Goal: Task Accomplishment & Management: Use online tool/utility

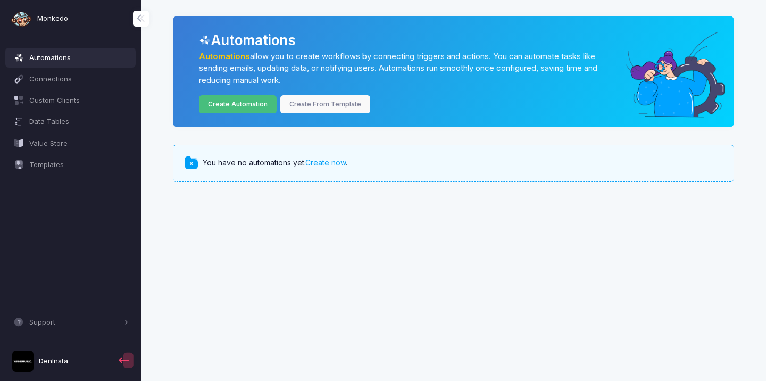
click at [247, 96] on link "Create Automation" at bounding box center [238, 104] width 78 height 19
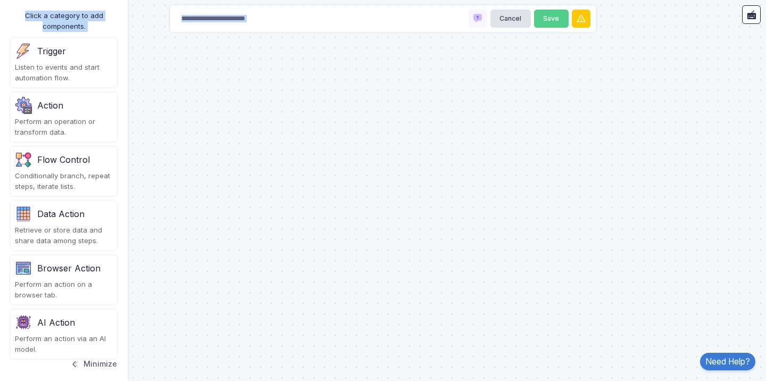
drag, startPoint x: 72, startPoint y: 64, endPoint x: 264, endPoint y: 143, distance: 207.4
click at [264, 143] on automation-editor "Cancel Save Click a category to add components. Trigger Listen to events and st…" at bounding box center [383, 190] width 766 height 381
click at [121, 75] on div "Click a category to add components. Trigger Listen to events and start automati…" at bounding box center [64, 190] width 128 height 381
click at [69, 57] on div "Trigger" at bounding box center [64, 51] width 98 height 17
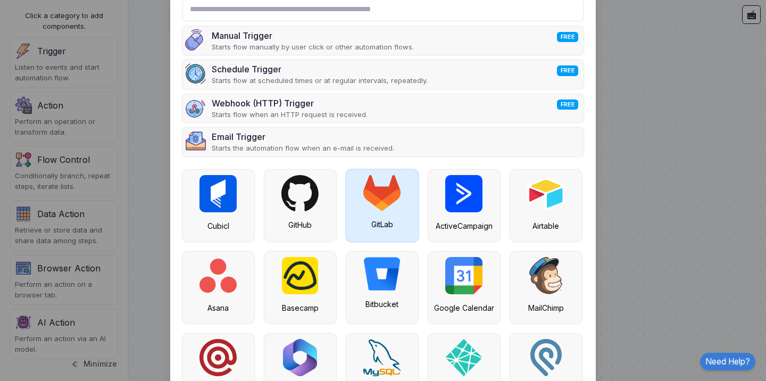
scroll to position [57, 0]
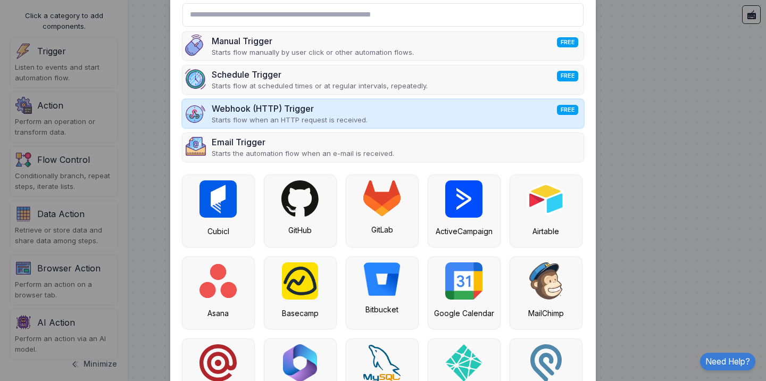
click at [324, 105] on div "Webhook (HTTP) Trigger FREE" at bounding box center [290, 108] width 156 height 13
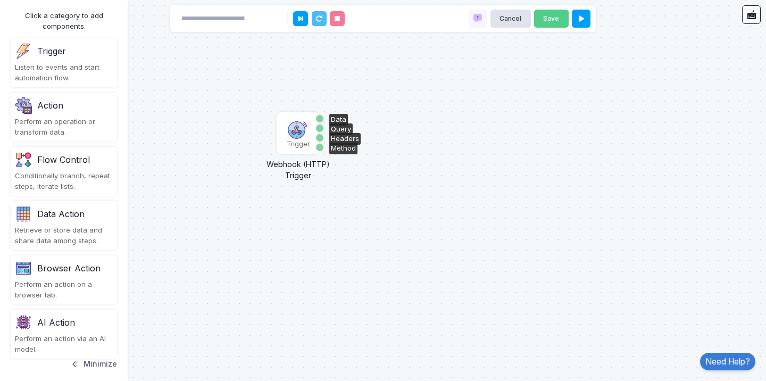
click at [298, 133] on img at bounding box center [297, 128] width 21 height 21
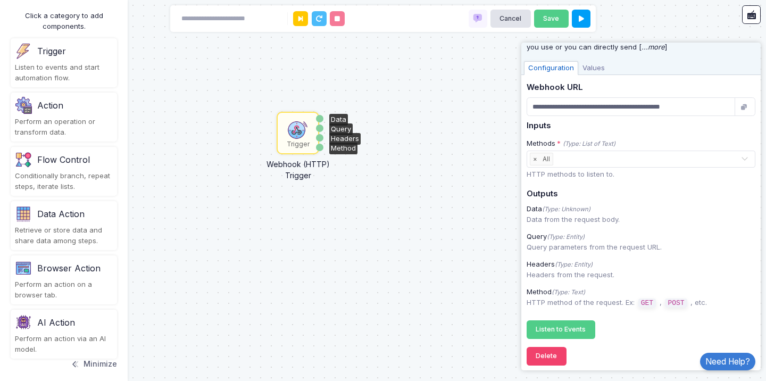
scroll to position [0, 0]
click at [67, 80] on div "Listen to events and start automation flow." at bounding box center [64, 72] width 98 height 21
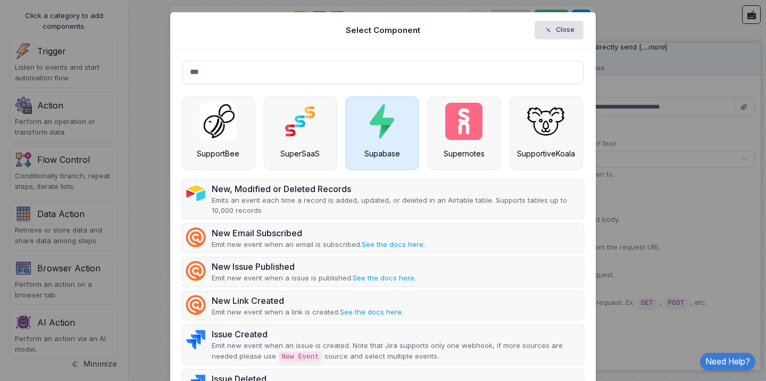
type input "***"
click at [380, 141] on div "Supabase" at bounding box center [382, 133] width 72 height 72
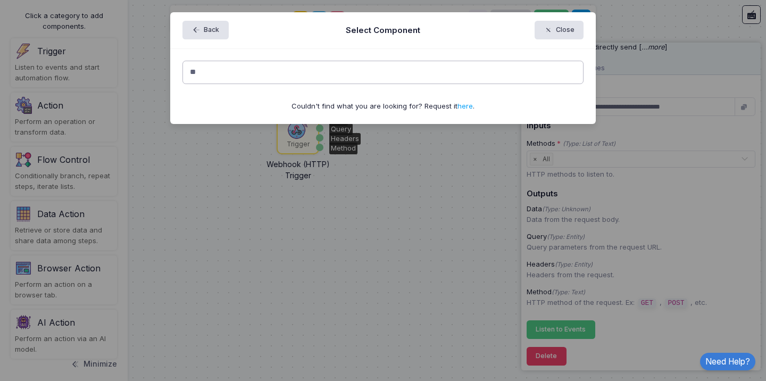
type input "*"
click at [341, 73] on input "text" at bounding box center [382, 72] width 401 height 23
click at [336, 49] on div "Couldn't find what you are looking for? Request it here ." at bounding box center [382, 86] width 425 height 75
click at [296, 62] on input "text" at bounding box center [382, 72] width 401 height 23
type input "*"
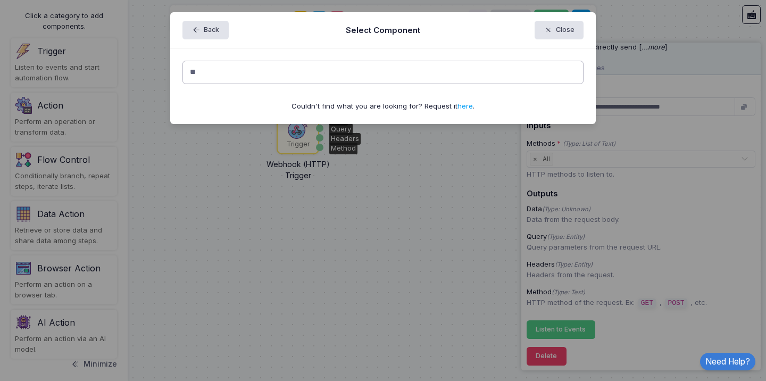
type input "*"
click at [190, 24] on button "Back" at bounding box center [205, 30] width 46 height 19
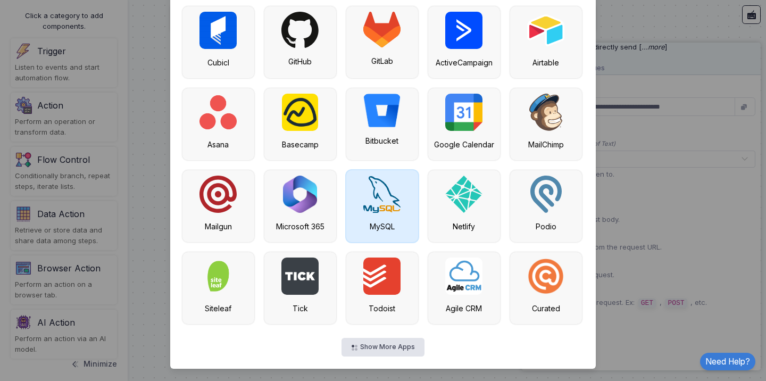
scroll to position [224, 0]
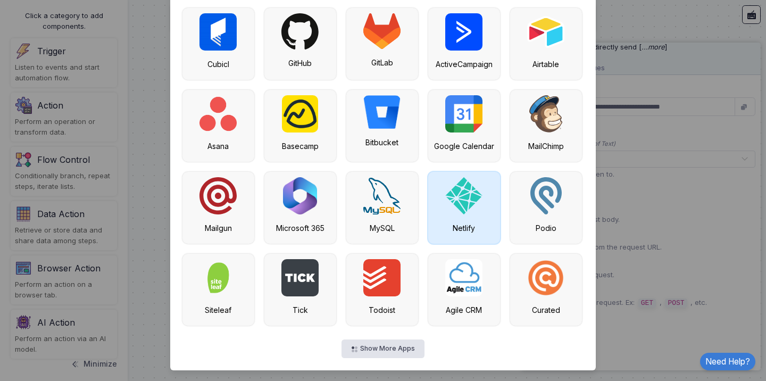
click at [458, 231] on div "Netlify" at bounding box center [463, 227] width 61 height 11
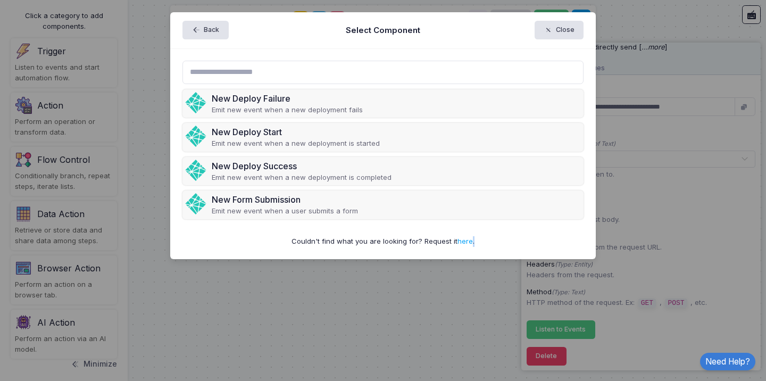
click at [427, 72] on ngb-modal-window "Back Select Component Close New Deploy Failure Emit new event when a new deploy…" at bounding box center [383, 190] width 766 height 381
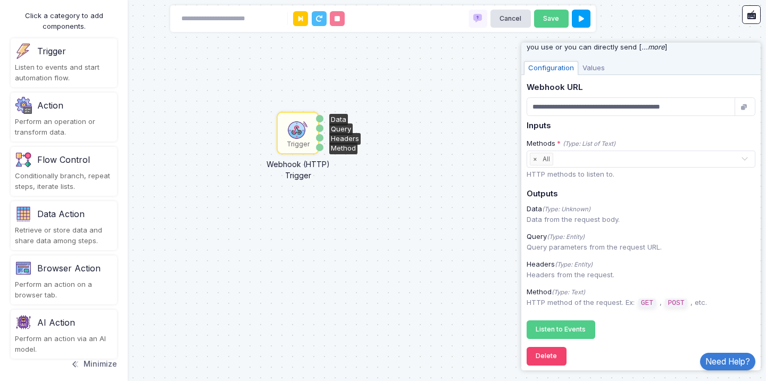
scroll to position [0, 0]
click at [55, 72] on div "Listen to events and start automation flow." at bounding box center [64, 72] width 98 height 21
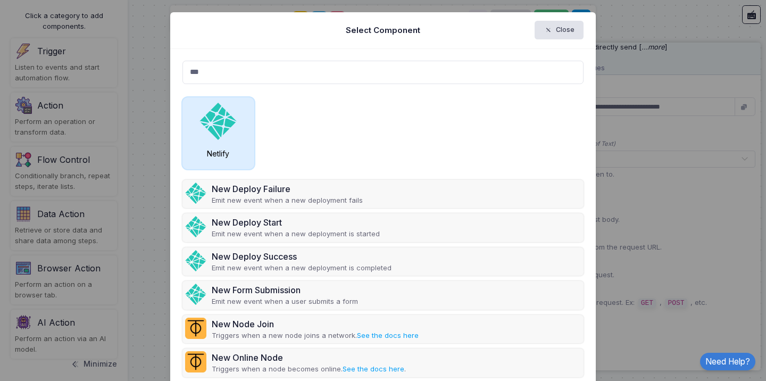
type input "***"
click at [201, 119] on img at bounding box center [217, 121] width 37 height 37
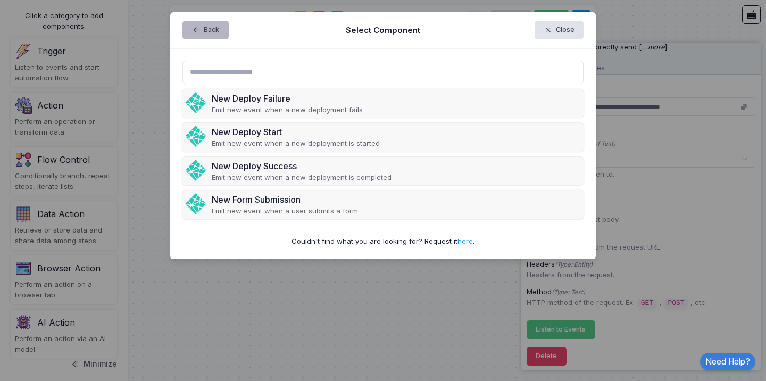
click at [204, 36] on button "Back" at bounding box center [205, 30] width 46 height 19
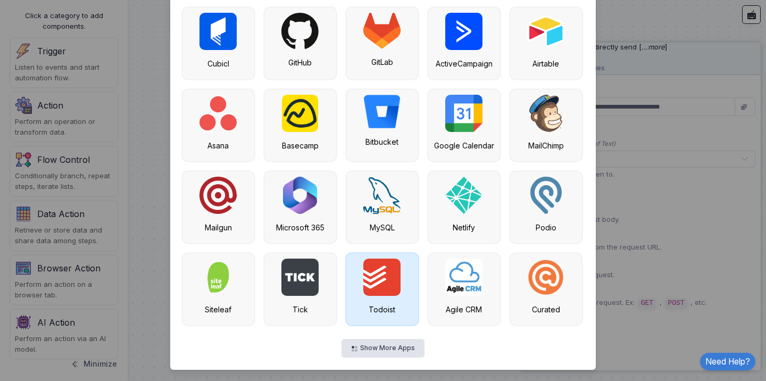
scroll to position [224, 0]
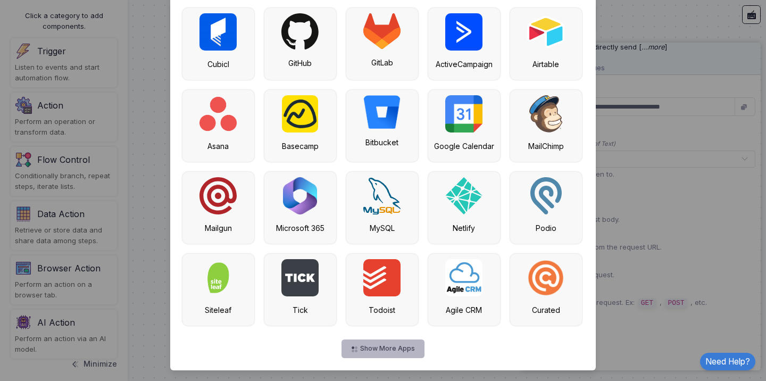
click at [378, 343] on button "Show More Apps" at bounding box center [382, 348] width 82 height 19
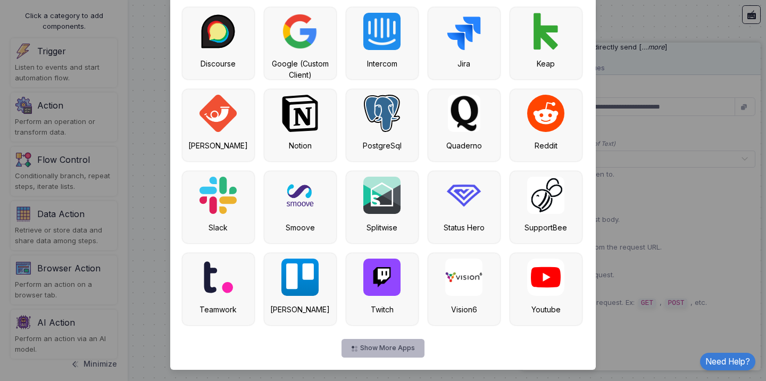
scroll to position [552, 0]
click at [396, 351] on button "Show More Apps" at bounding box center [382, 348] width 82 height 19
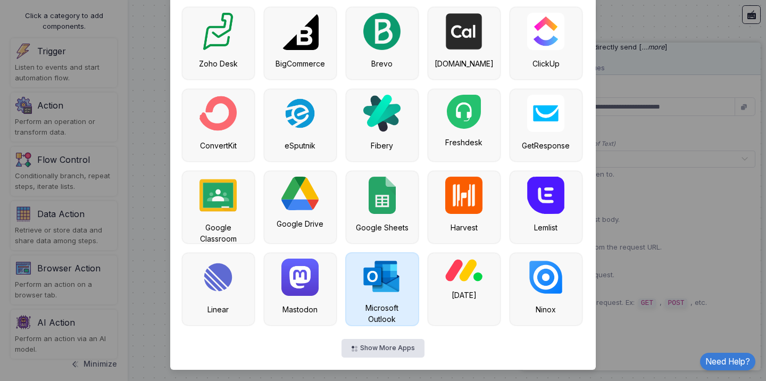
scroll to position [879, 0]
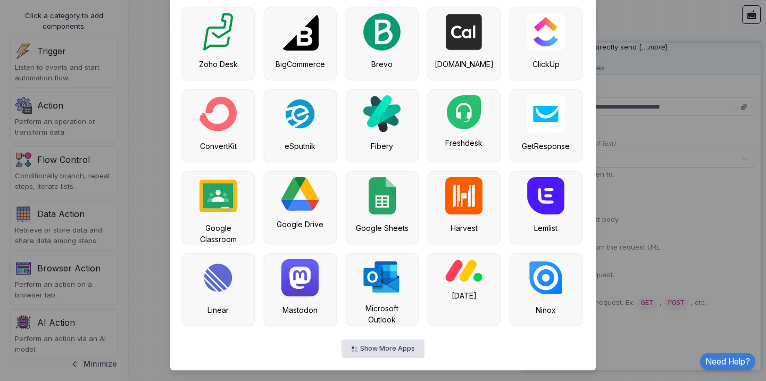
click at [611, 110] on ngb-modal-window "Select Component Close Manual Trigger FREE Starts flow manually by user click o…" at bounding box center [383, 190] width 766 height 381
